Goal: Task Accomplishment & Management: Manage account settings

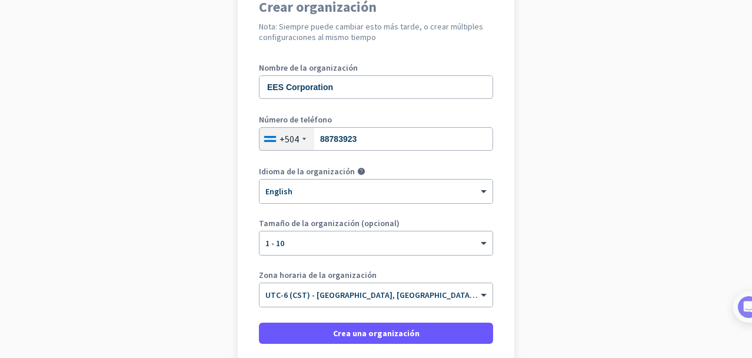
scroll to position [157, 0]
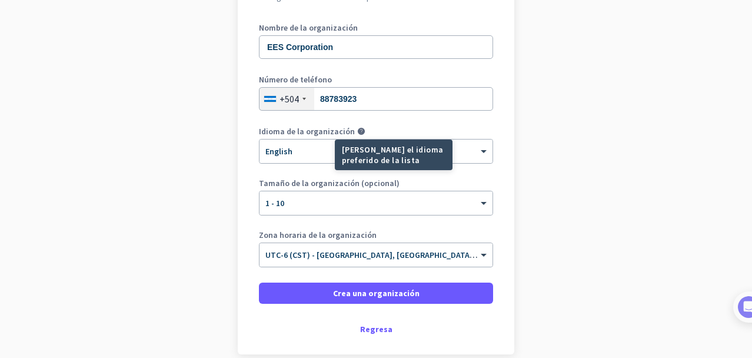
click at [366, 156] on div "[PERSON_NAME] el idioma preferido de la lista" at bounding box center [394, 154] width 118 height 31
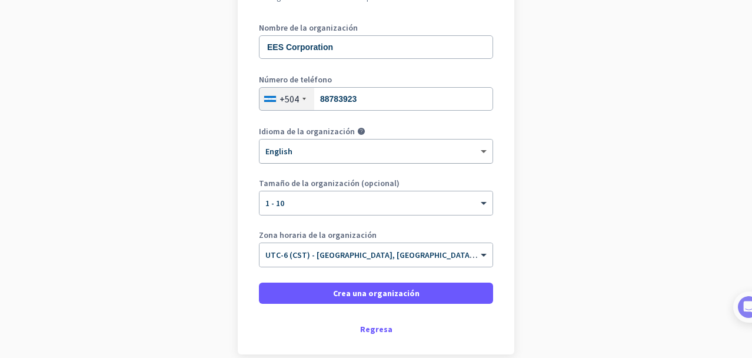
click at [478, 149] on span at bounding box center [485, 152] width 15 height 10
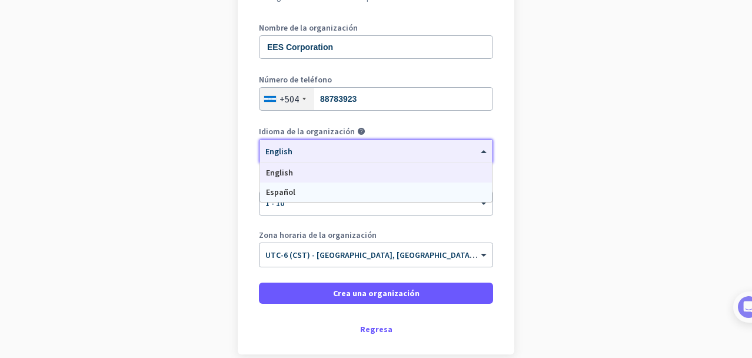
click at [327, 189] on div "Español" at bounding box center [376, 191] width 232 height 19
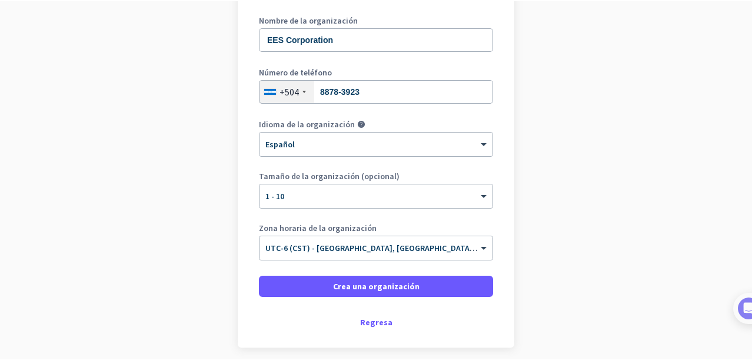
scroll to position [196, 0]
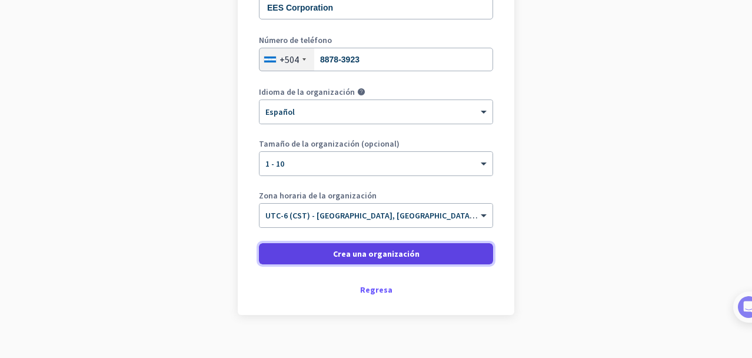
click at [384, 252] on span "Crea una organización" at bounding box center [376, 254] width 86 height 12
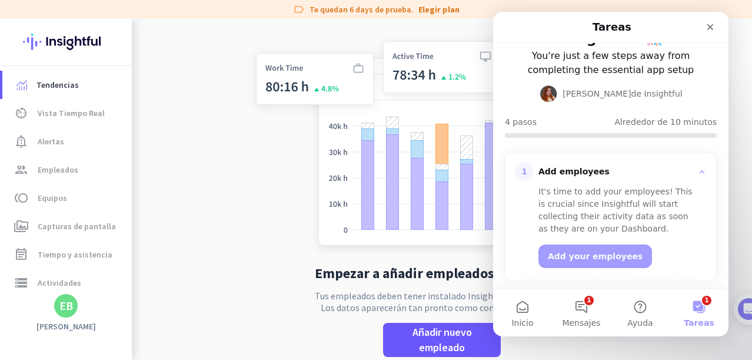
scroll to position [118, 0]
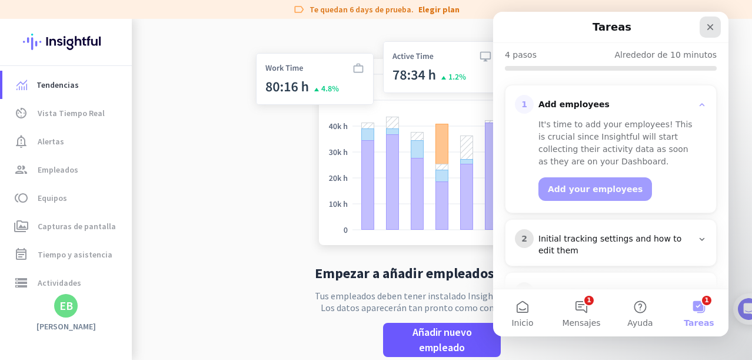
click at [708, 25] on icon "Cerrar" at bounding box center [710, 27] width 6 height 6
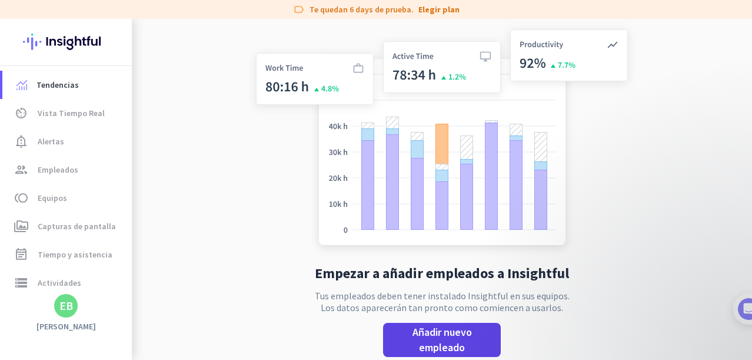
scroll to position [0, 0]
click at [451, 334] on span "Añadir nuevo empleado" at bounding box center [441, 339] width 99 height 31
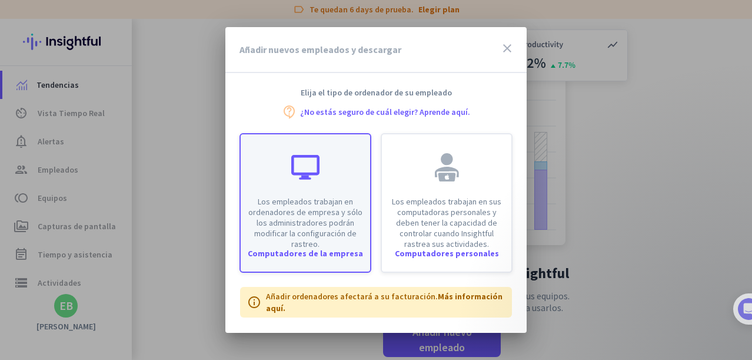
click at [328, 248] on p "Los empleados trabajan en ordenadores de empresa y sólo los administradores pod…" at bounding box center [305, 222] width 115 height 53
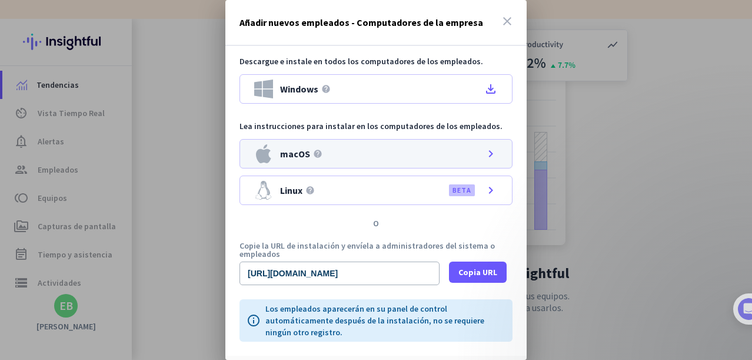
click at [426, 151] on div "macOS help chevron_right" at bounding box center [375, 153] width 273 height 29
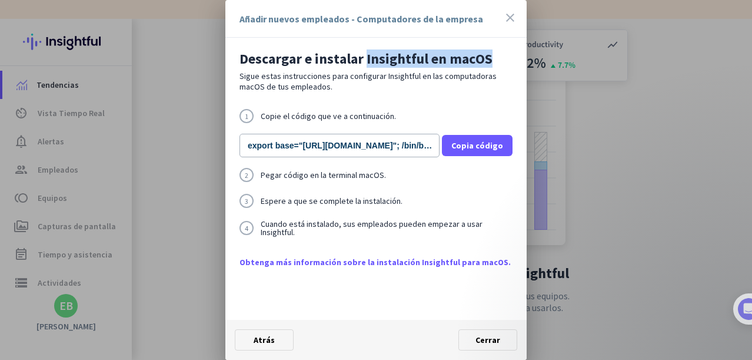
drag, startPoint x: 365, startPoint y: 56, endPoint x: 405, endPoint y: 32, distance: 46.4
click at [497, 58] on h2 "Descargar e instalar Insightful en macOS" at bounding box center [375, 59] width 273 height 14
copy h2 "Insightful en macOS"
click at [511, 18] on icon "close" at bounding box center [510, 18] width 14 height 14
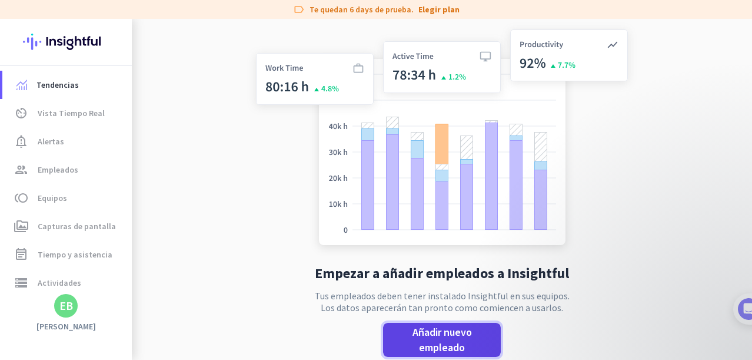
click at [458, 345] on span "Añadir nuevo empleado" at bounding box center [441, 339] width 99 height 31
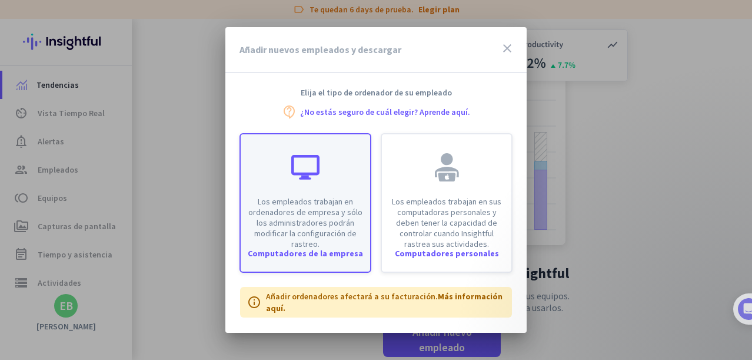
click at [334, 167] on div "Los empleados trabajan en ordenadores de empresa y sólo los administradores pod…" at bounding box center [305, 191] width 129 height 115
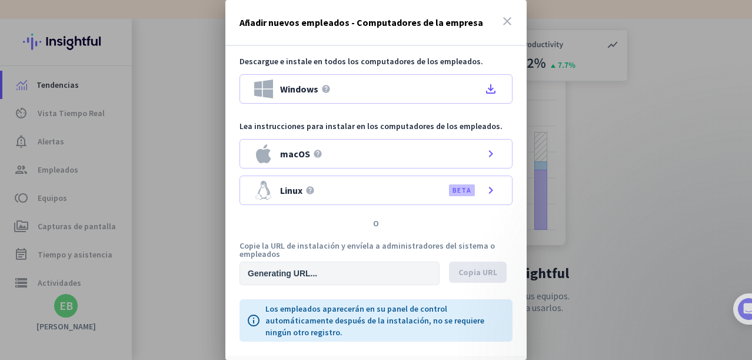
type input "[URL][DOMAIN_NAME]"
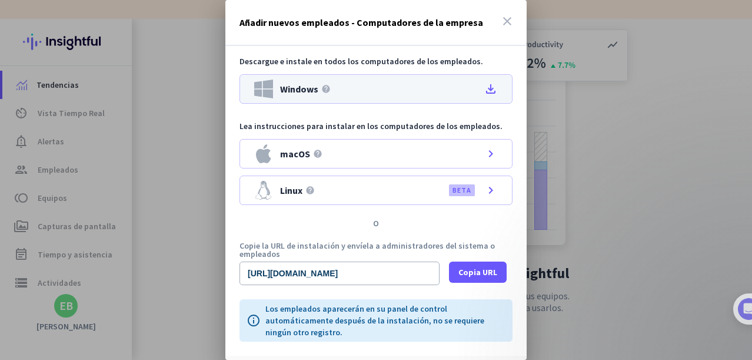
click at [341, 91] on div "Windows help file_download" at bounding box center [375, 88] width 273 height 29
drag, startPoint x: 695, startPoint y: 0, endPoint x: 415, endPoint y: 77, distance: 289.9
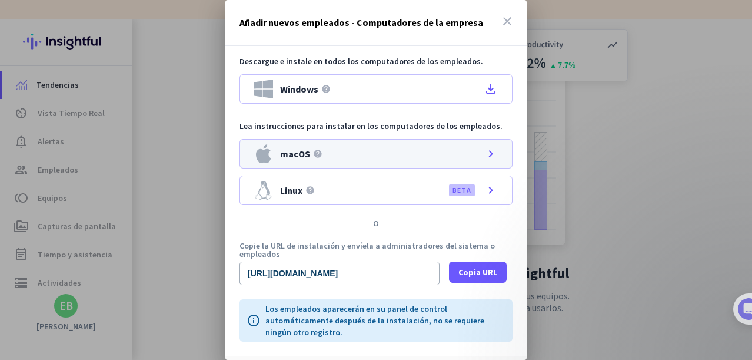
click at [437, 157] on div "macOS help chevron_right" at bounding box center [375, 153] width 273 height 29
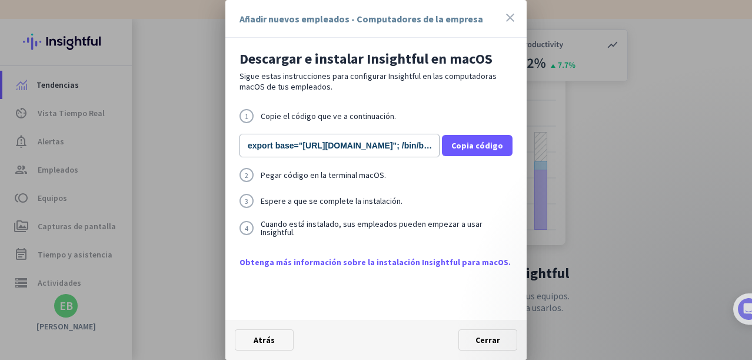
click at [639, 168] on div at bounding box center [376, 180] width 752 height 360
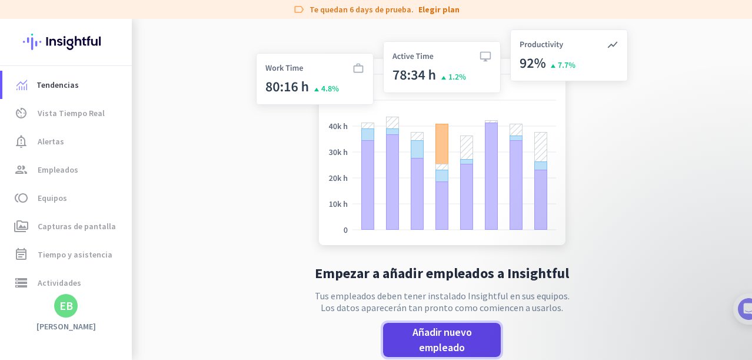
click at [457, 344] on span "Añadir nuevo empleado" at bounding box center [441, 339] width 99 height 31
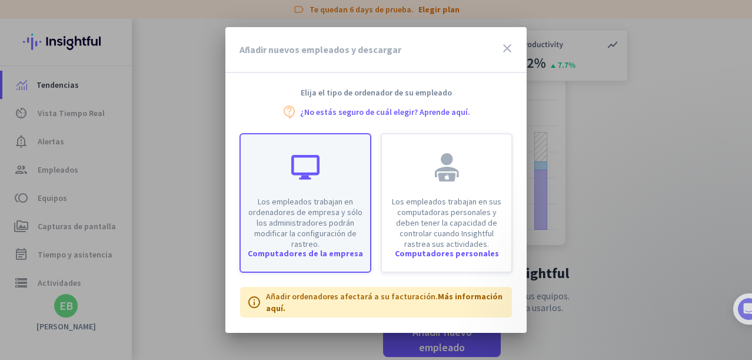
click at [327, 213] on p "Los empleados trabajan en ordenadores de empresa y sólo los administradores pod…" at bounding box center [305, 222] width 115 height 53
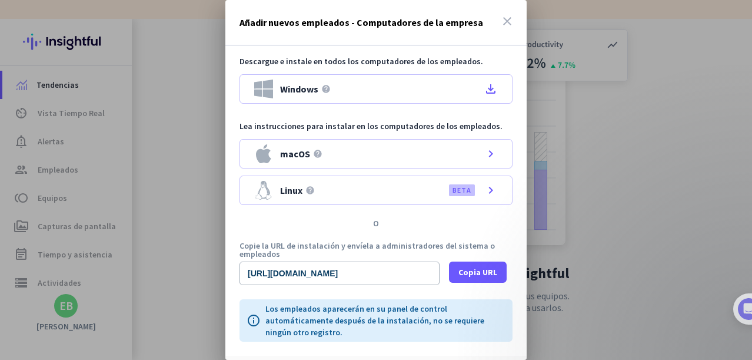
click at [500, 19] on icon "close" at bounding box center [507, 21] width 14 height 14
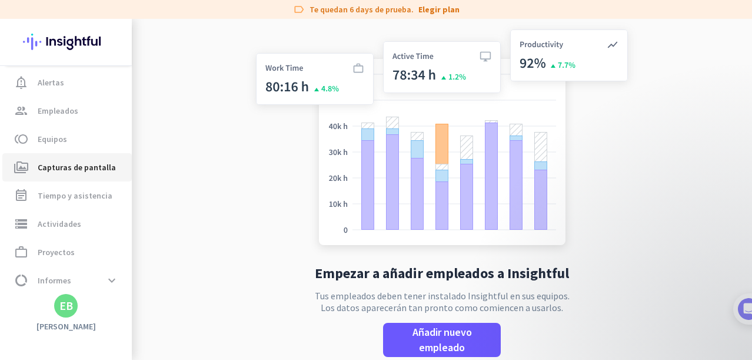
scroll to position [92, 0]
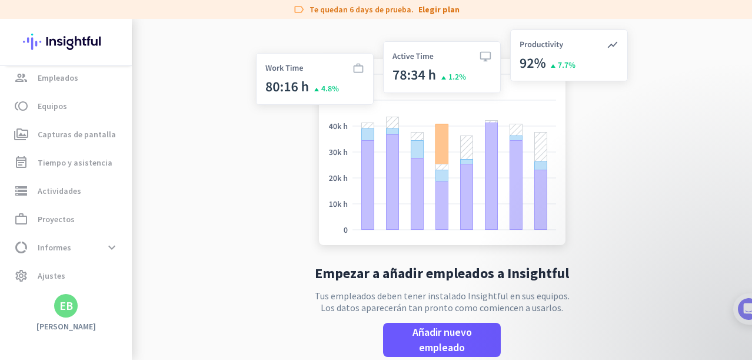
click at [607, 155] on img at bounding box center [442, 139] width 390 height 234
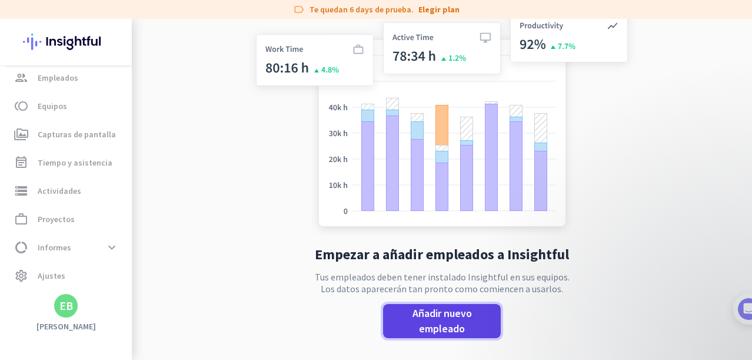
click at [442, 328] on span "Añadir nuevo empleado" at bounding box center [441, 320] width 99 height 31
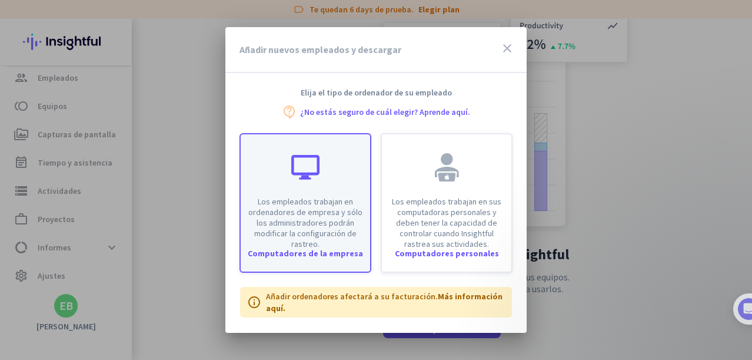
click at [305, 188] on div "Los empleados trabajan en ordenadores de empresa y sólo los administradores pod…" at bounding box center [305, 191] width 129 height 115
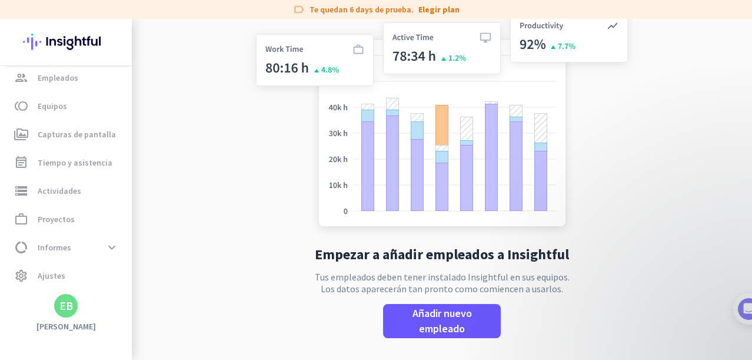
type input "[URL][DOMAIN_NAME]"
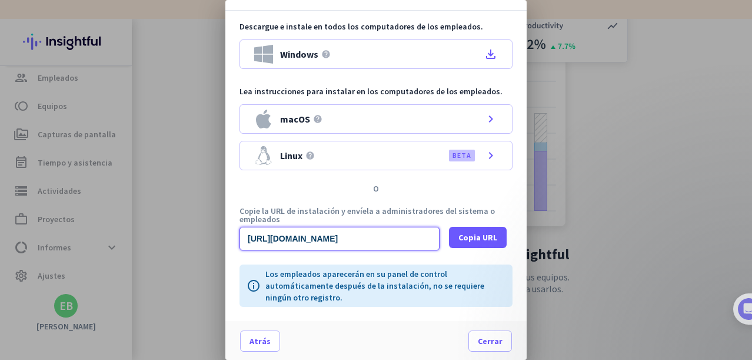
scroll to position [0, 1159]
drag, startPoint x: 351, startPoint y: 238, endPoint x: 521, endPoint y: 239, distance: 170.6
click at [521, 239] on div "Añadir nuevos empleados - Computadores de la empresa close Descargue e instale …" at bounding box center [375, 180] width 301 height 360
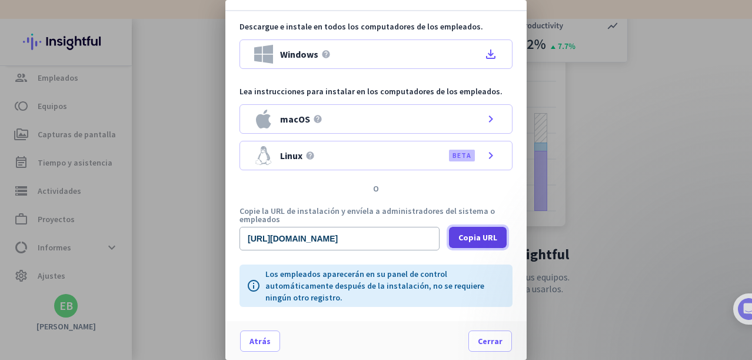
click at [468, 234] on span "Copia URL" at bounding box center [477, 237] width 39 height 12
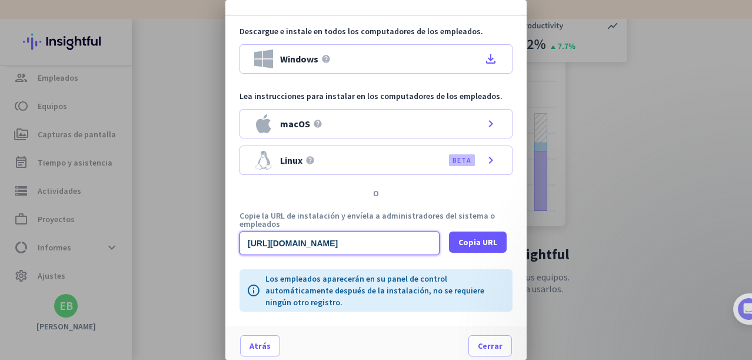
scroll to position [35, 0]
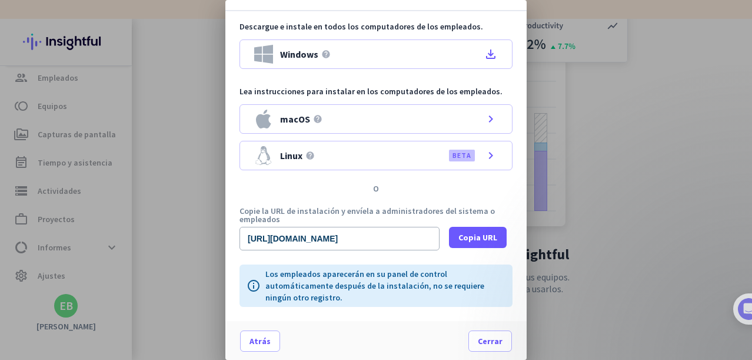
click at [617, 190] on div at bounding box center [376, 180] width 752 height 360
